Goal: Information Seeking & Learning: Learn about a topic

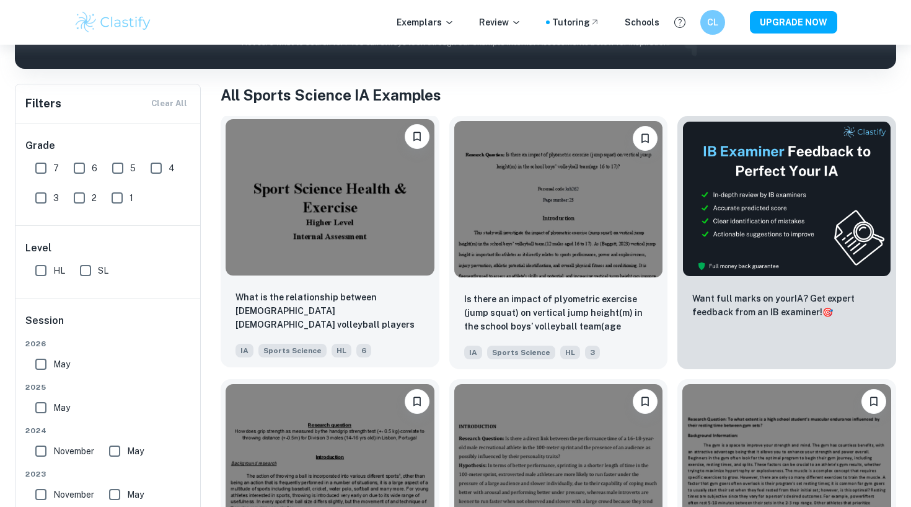
scroll to position [255, 0]
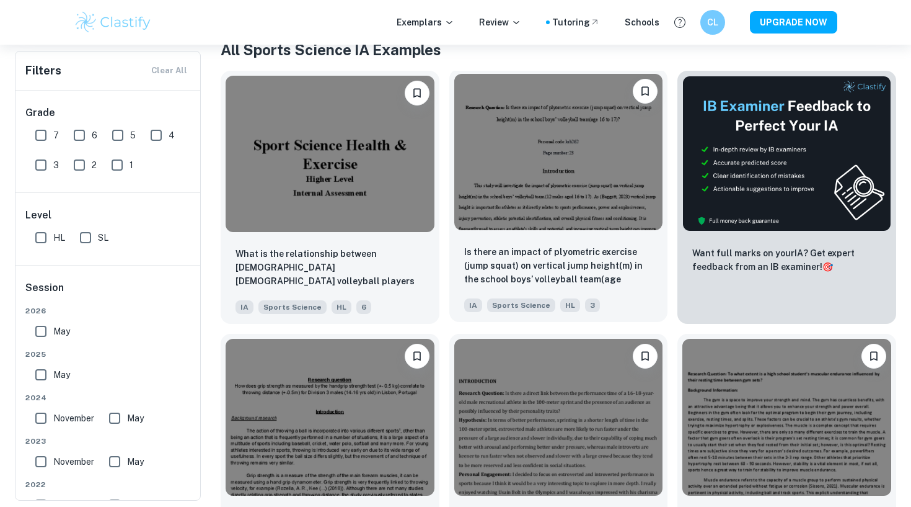
click at [526, 197] on img at bounding box center [558, 152] width 209 height 156
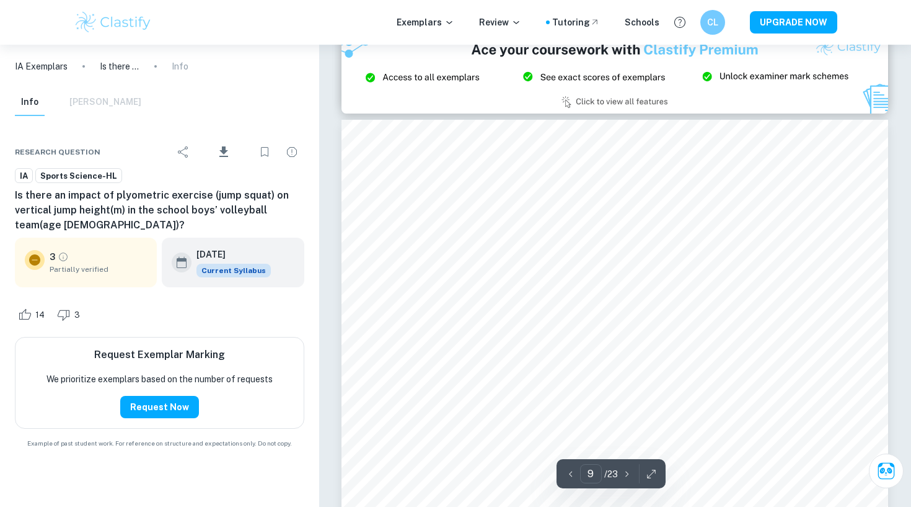
scroll to position [5920, 0]
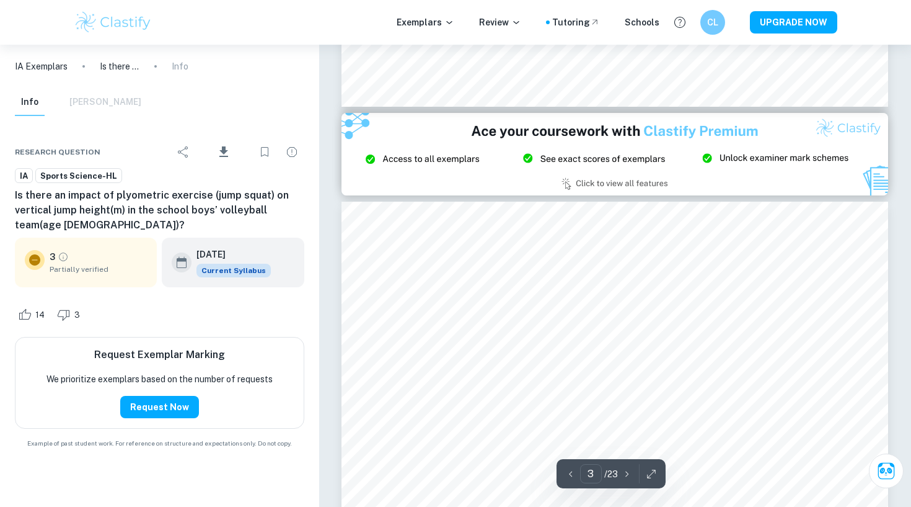
type input "2"
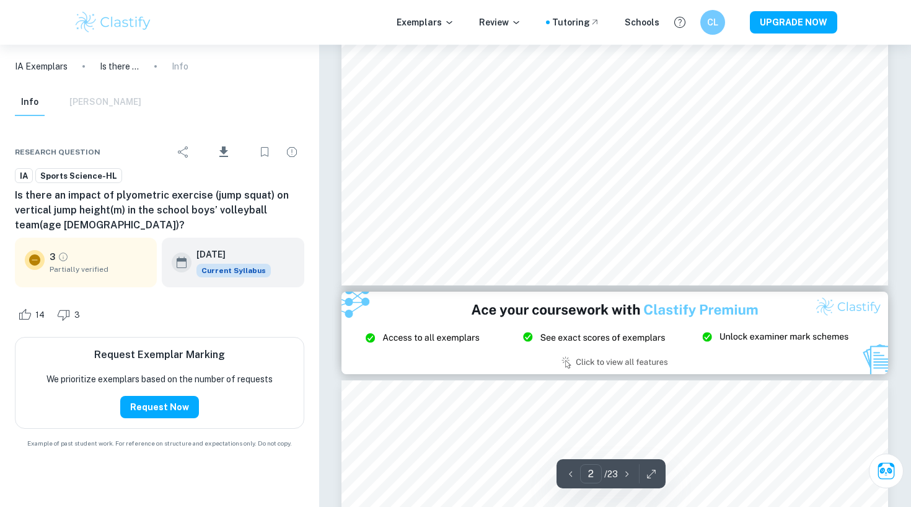
scroll to position [1277, 0]
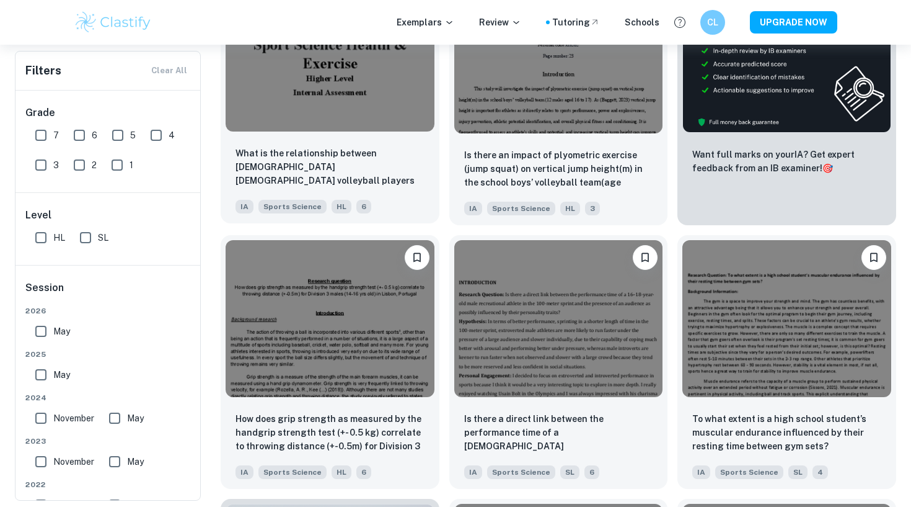
scroll to position [355, 0]
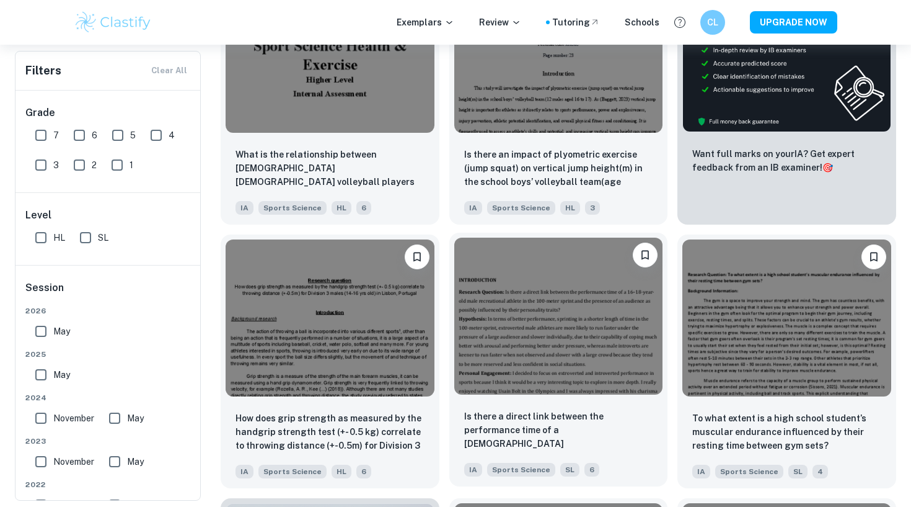
click at [474, 288] on img at bounding box center [558, 315] width 209 height 156
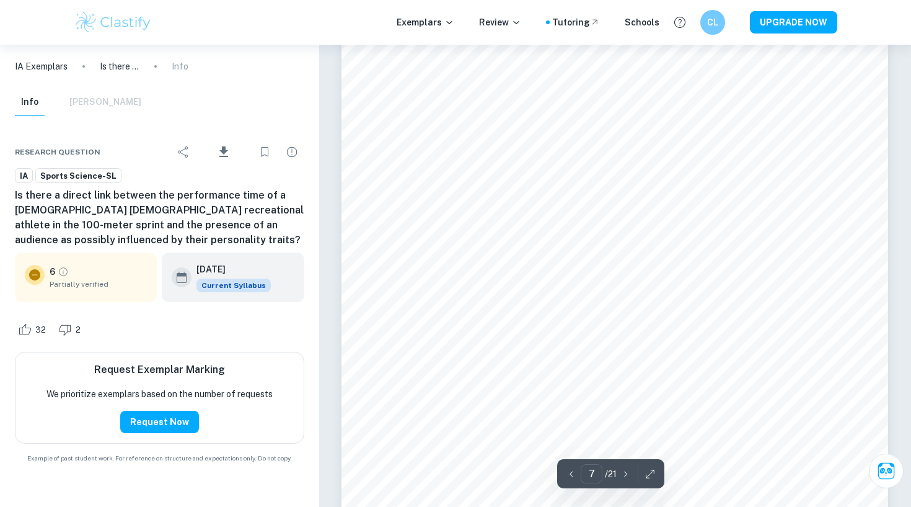
scroll to position [4517, 0]
type input "8"
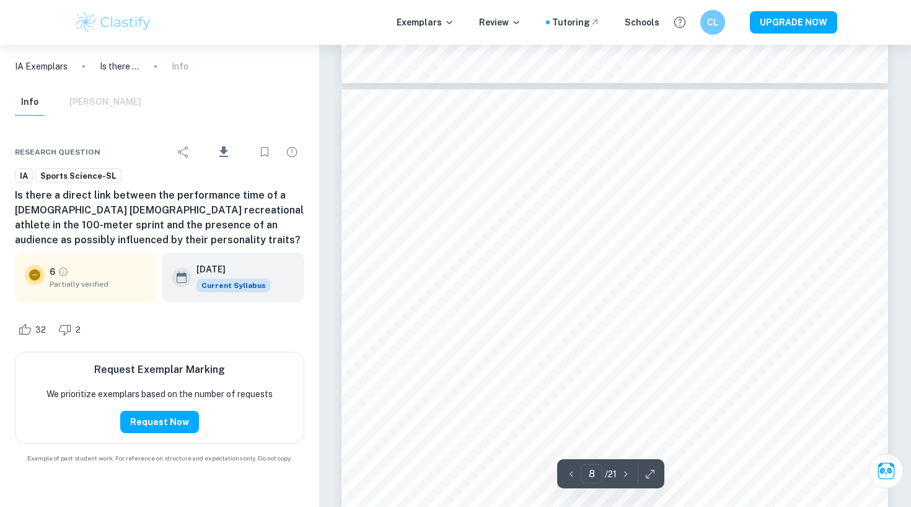
scroll to position [5144, 0]
